Goal: Find specific page/section: Find specific page/section

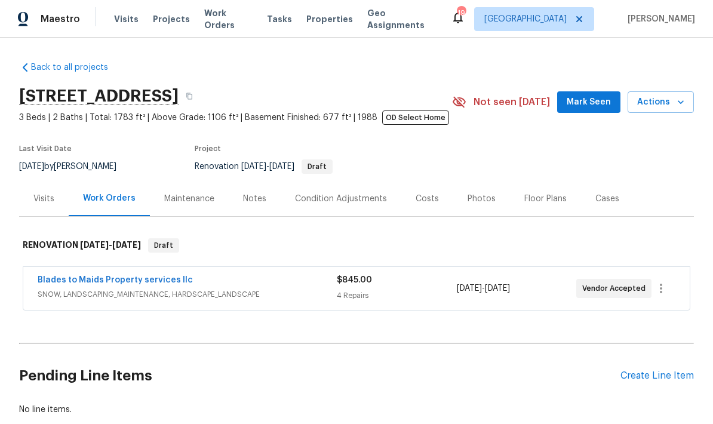
click at [526, 208] on div "Floor Plans" at bounding box center [545, 198] width 71 height 35
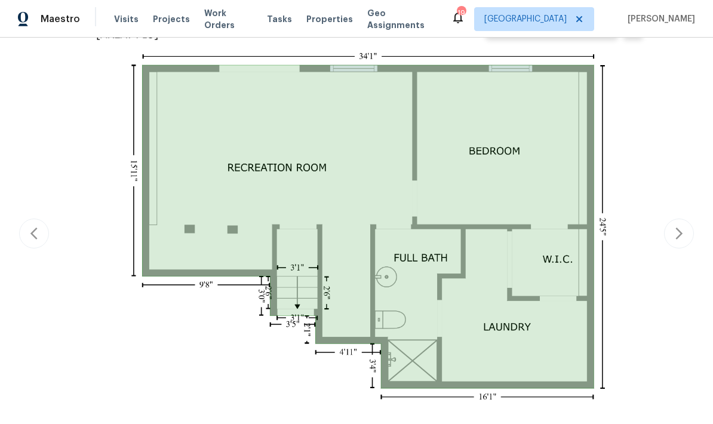
scroll to position [254, 0]
click at [675, 235] on icon "button" at bounding box center [679, 234] width 14 height 14
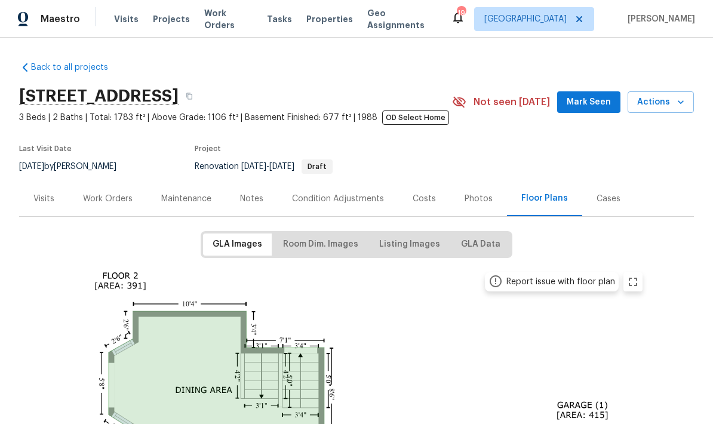
scroll to position [0, 0]
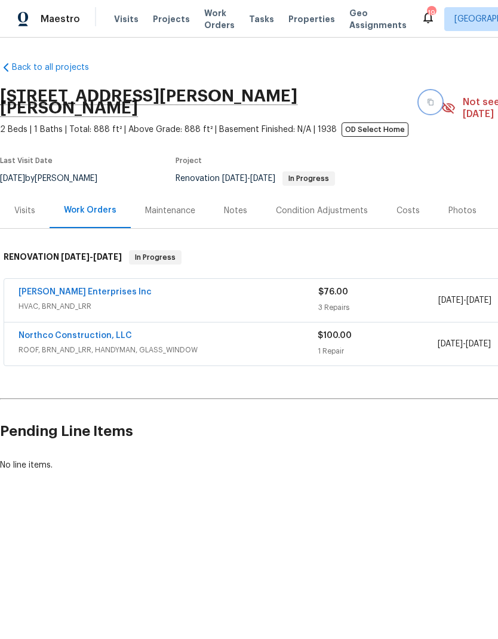
click at [420, 91] on button "button" at bounding box center [431, 102] width 22 height 22
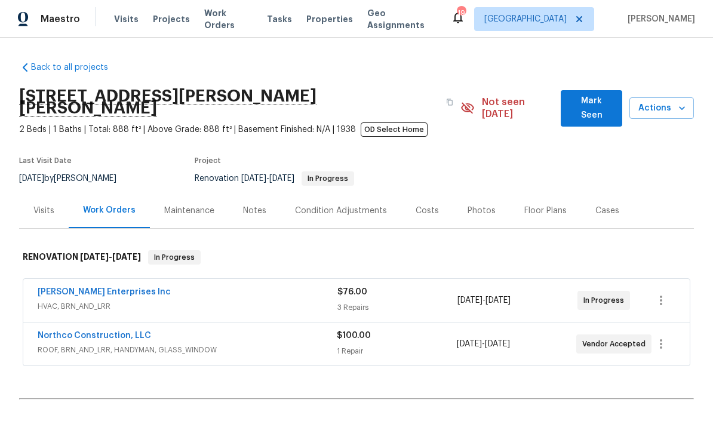
click at [99, 332] on link "Northco Construction, LLC" at bounding box center [95, 336] width 114 height 8
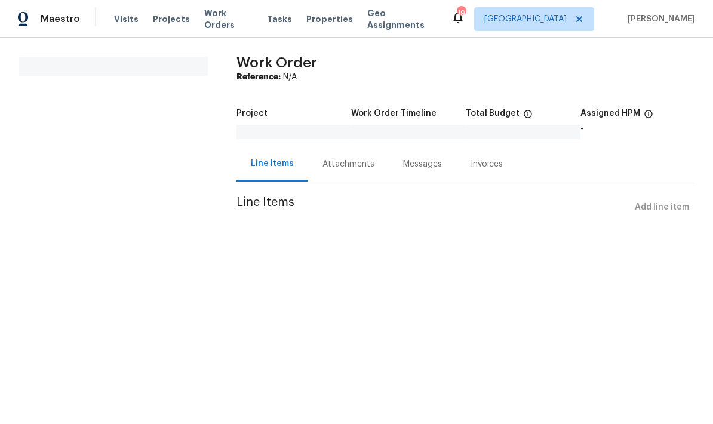
click at [498, 49] on div "All work orders Work Order Reference: N/A Project Work Order Timeline Total Bud…" at bounding box center [356, 145] width 713 height 215
